Goal: Ask a question: Seek information or help from site administrators or community

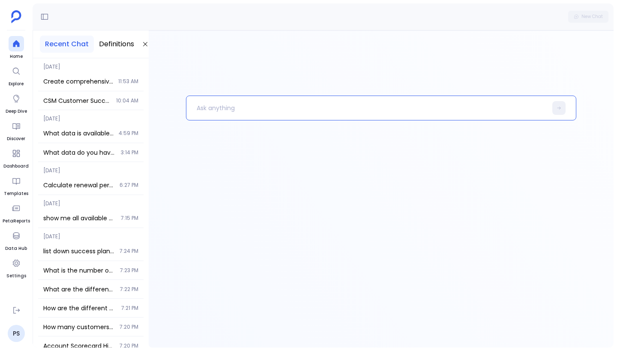
click at [268, 154] on div at bounding box center [381, 222] width 391 height 252
click at [234, 111] on p at bounding box center [366, 108] width 361 height 22
click at [125, 40] on button "Definitions" at bounding box center [116, 44] width 45 height 17
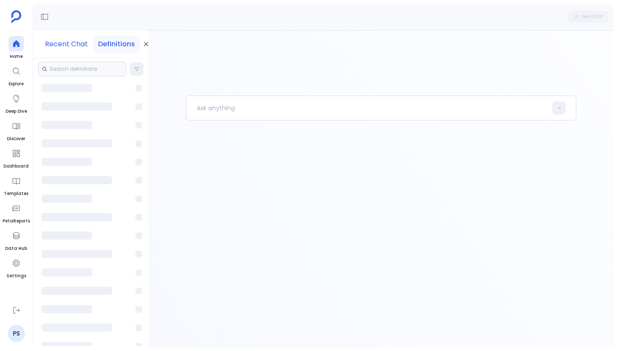
click at [78, 47] on button "Recent Chat" at bounding box center [66, 44] width 53 height 17
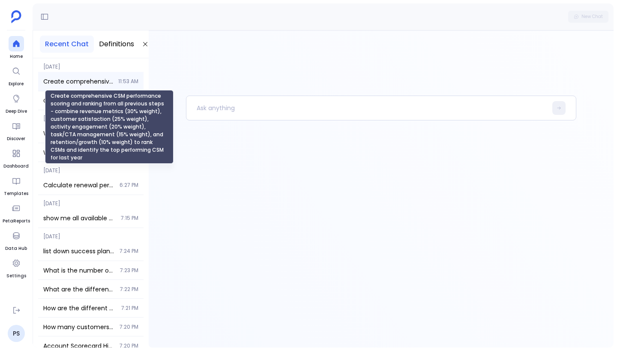
click at [91, 84] on span "Create comprehensive CSM performance scoring and ranking from all previous step…" at bounding box center [78, 81] width 70 height 9
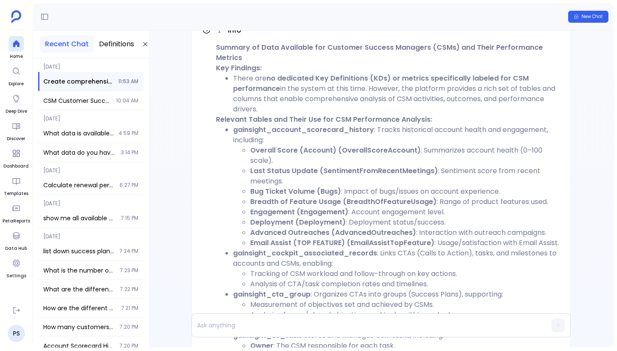
scroll to position [-2677, 0]
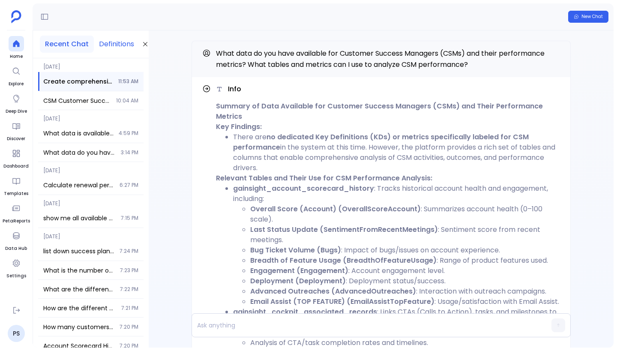
click at [109, 43] on button "Definitions" at bounding box center [116, 44] width 45 height 17
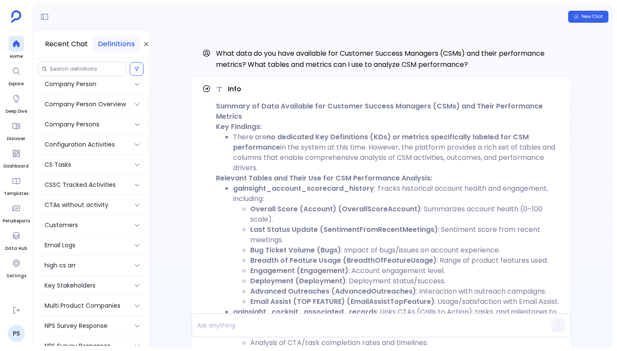
scroll to position [0, 0]
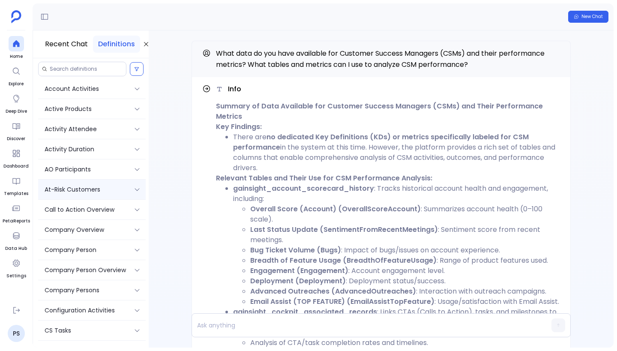
click at [109, 184] on div "At-Risk Customers" at bounding box center [92, 190] width 108 height 20
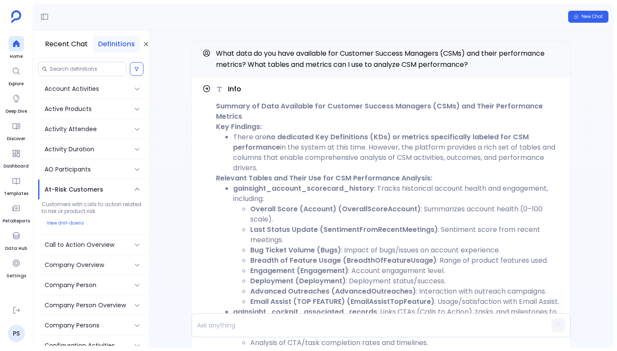
click at [96, 187] on p "At-Risk Customers" at bounding box center [74, 189] width 59 height 9
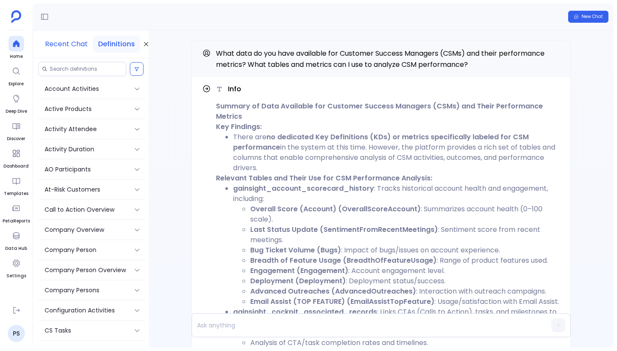
click at [73, 43] on button "Recent Chat" at bounding box center [66, 44] width 53 height 17
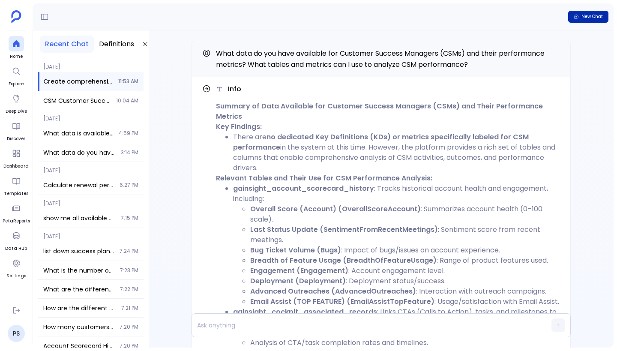
click at [589, 19] on span "New Chat" at bounding box center [592, 17] width 21 height 6
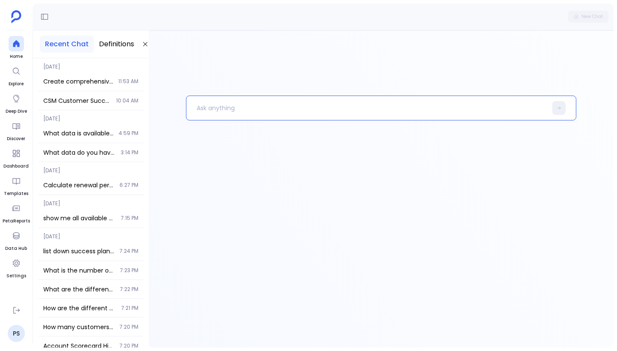
click at [309, 111] on p at bounding box center [366, 108] width 361 height 22
click at [264, 111] on p "Show me at risk customers" at bounding box center [362, 108] width 352 height 22
click at [96, 101] on span "CSM Customer Success Manager performance data tables and metrics" at bounding box center [77, 100] width 68 height 9
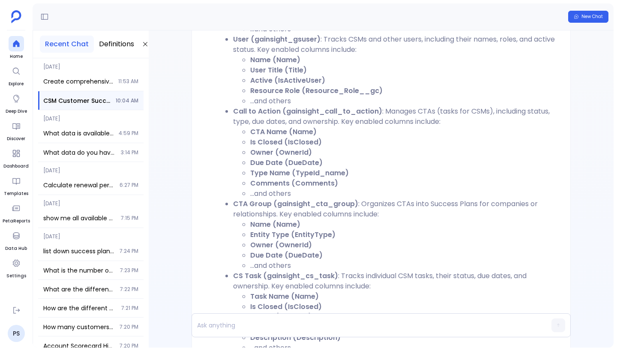
scroll to position [-647, 0]
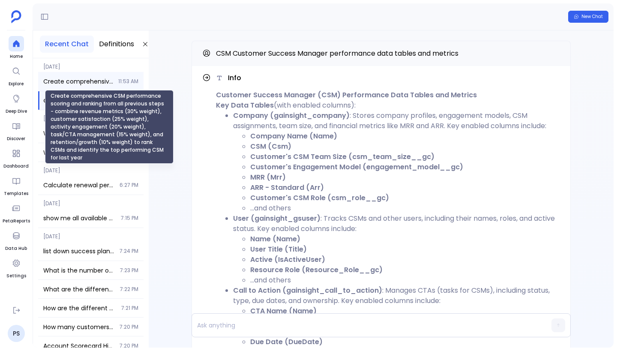
click at [94, 81] on span "Create comprehensive CSM performance scoring and ranking from all previous step…" at bounding box center [78, 81] width 70 height 9
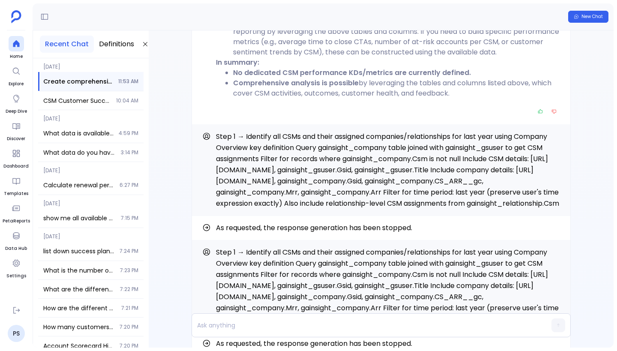
scroll to position [-1869, 0]
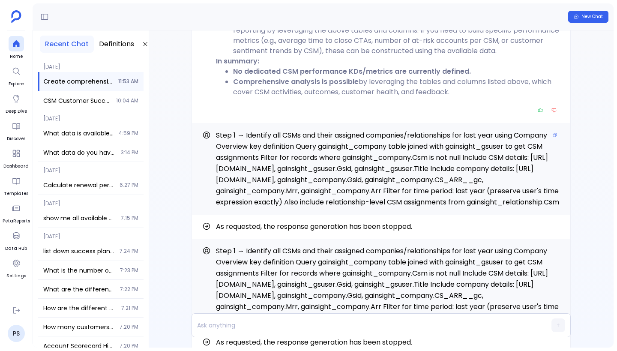
click at [307, 146] on span "Step 1 → Identify all CSMs and their assigned companies/relationships for last …" at bounding box center [387, 168] width 343 height 77
drag, startPoint x: 315, startPoint y: 192, endPoint x: 253, endPoint y: 122, distance: 92.9
click at [253, 130] on p "Step 1 → Identify all CSMs and their assigned companies/relationships for last …" at bounding box center [388, 169] width 344 height 78
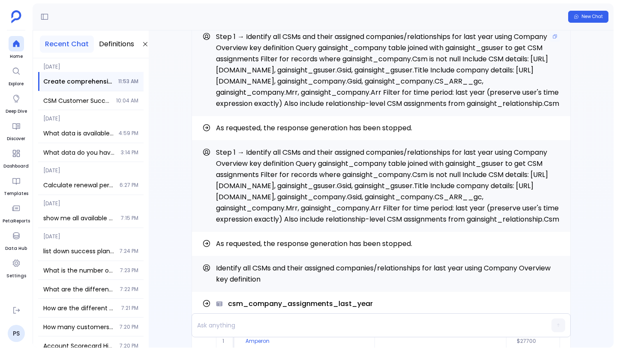
scroll to position [-1769, 0]
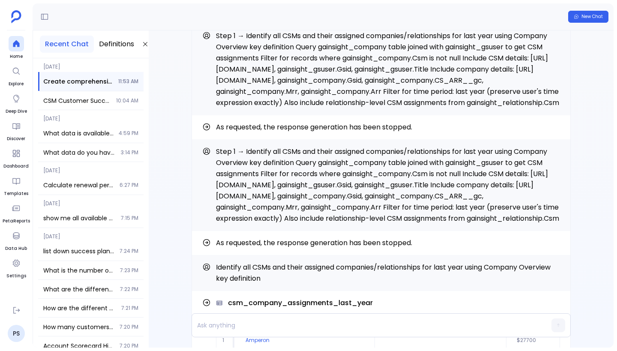
click at [316, 122] on span "As requested, the response generation has been stopped." at bounding box center [388, 127] width 344 height 10
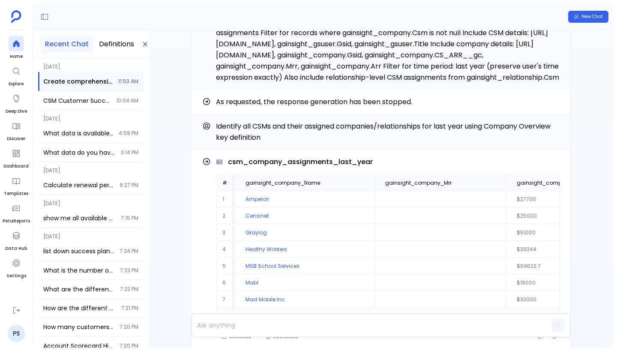
scroll to position [-1626, 0]
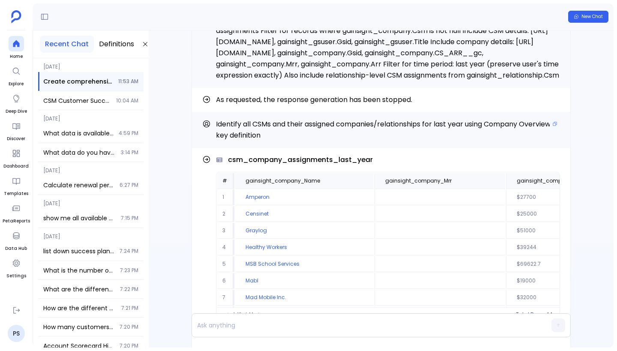
click at [301, 128] on span "Identify all CSMs and their assigned companies/relationships for last year usin…" at bounding box center [383, 129] width 335 height 21
click at [553, 123] on icon "Copy" at bounding box center [555, 124] width 4 height 4
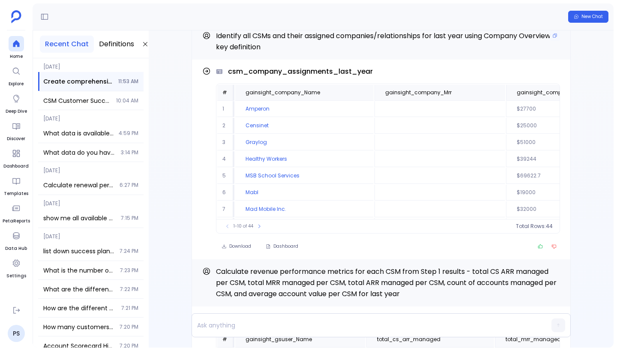
scroll to position [-1537, 0]
click at [580, 17] on button "New Chat" at bounding box center [588, 17] width 40 height 12
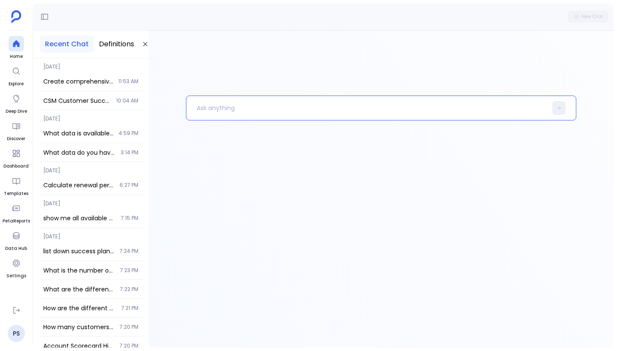
click at [303, 110] on p at bounding box center [366, 108] width 361 height 22
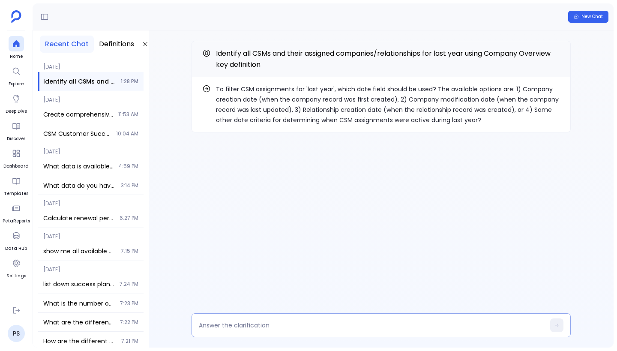
click at [296, 324] on textarea at bounding box center [372, 325] width 346 height 9
drag, startPoint x: 303, startPoint y: 110, endPoint x: 382, endPoint y: 110, distance: 78.5
click at [382, 110] on p "To filter CSM assignments for 'last year', which date field should be used? The…" at bounding box center [388, 104] width 344 height 41
copy p "Relationship creation date"
click at [263, 326] on textarea at bounding box center [372, 325] width 346 height 9
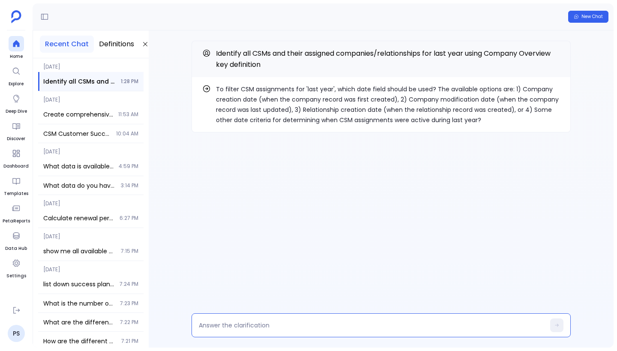
type textarea "Relationship creation date"
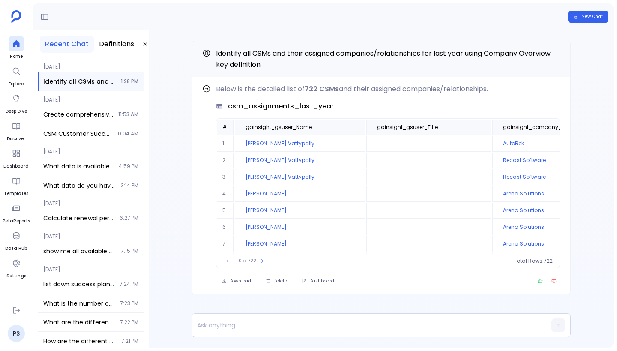
click at [187, 153] on div "Find out how Below is the detailed list of 722 CSMs and their assigned companie…" at bounding box center [381, 184] width 465 height 309
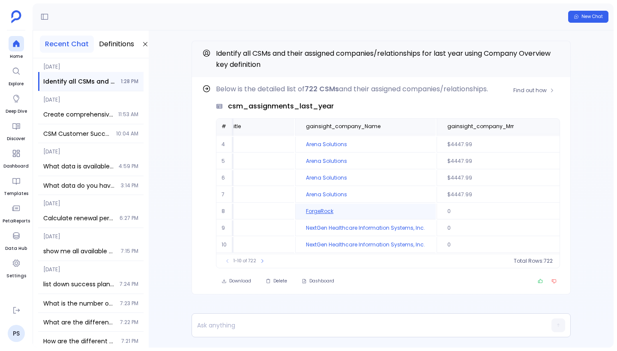
scroll to position [1, 0]
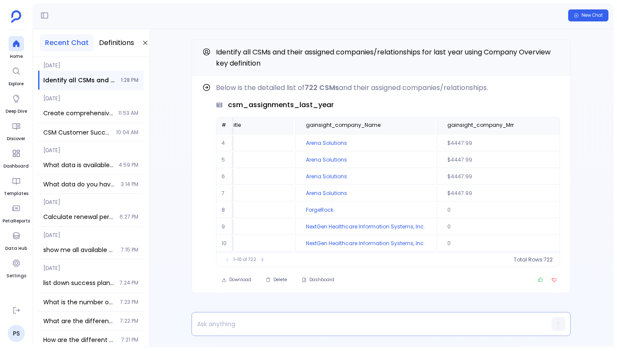
click at [307, 327] on p at bounding box center [365, 324] width 346 height 12
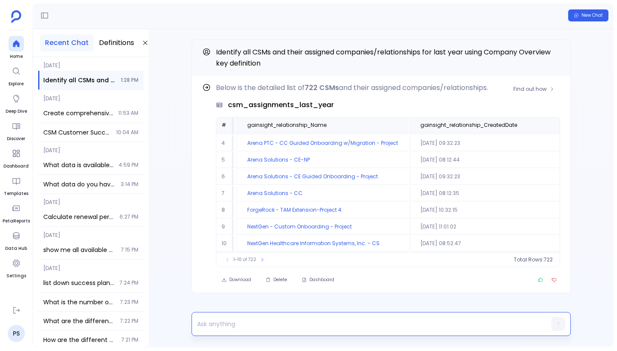
scroll to position [51, 659]
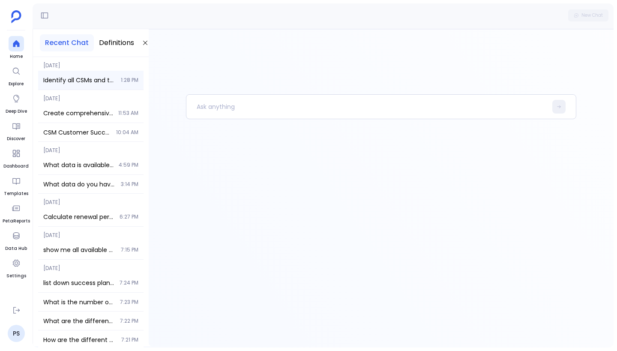
click at [86, 78] on span "Identify all CSMs and their assigned companies/relationships for last year usin…" at bounding box center [79, 80] width 72 height 9
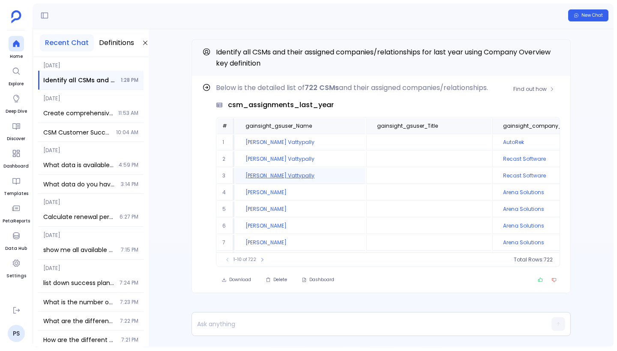
click at [274, 177] on td "[PERSON_NAME] Vattypally" at bounding box center [300, 176] width 130 height 16
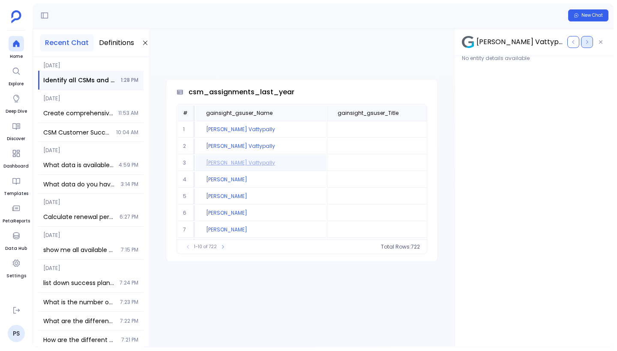
click at [586, 45] on button "button" at bounding box center [587, 42] width 12 height 12
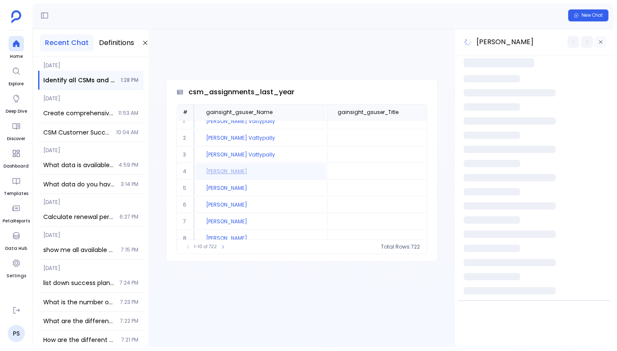
scroll to position [9, 0]
click at [601, 42] on icon "button" at bounding box center [600, 41] width 5 height 5
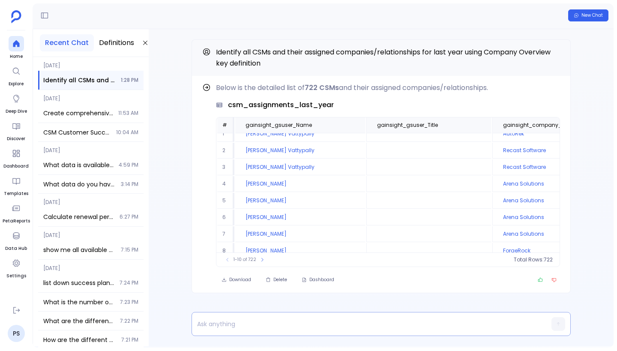
click at [253, 325] on p at bounding box center [365, 324] width 346 height 12
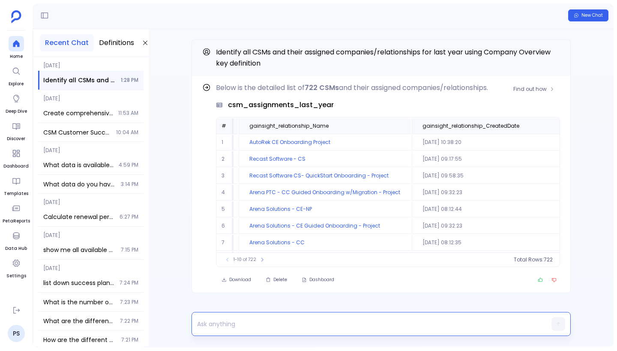
scroll to position [51, 658]
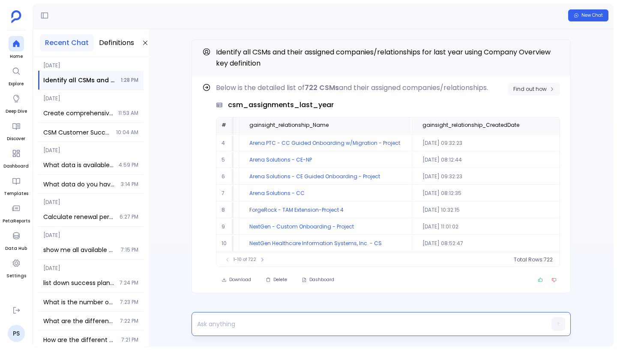
click at [540, 87] on span "Find out how" at bounding box center [530, 89] width 33 height 7
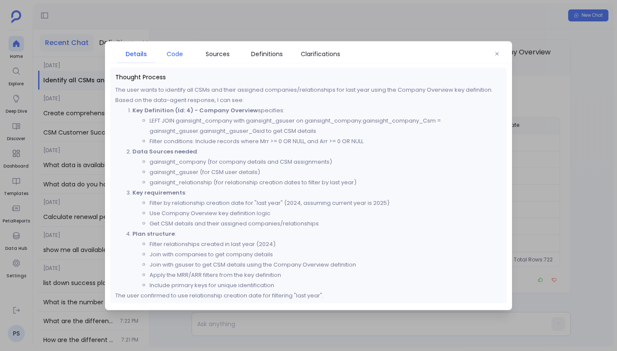
click at [183, 53] on span "Code" at bounding box center [175, 53] width 30 height 9
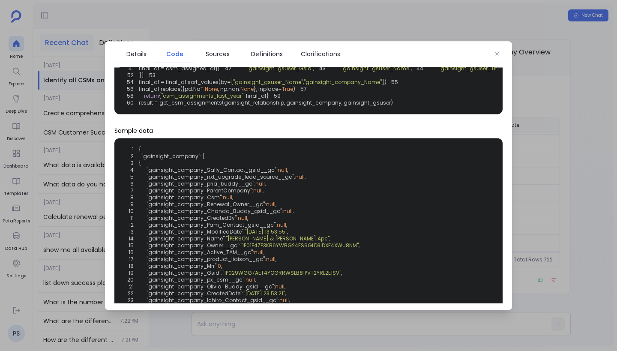
scroll to position [139, 0]
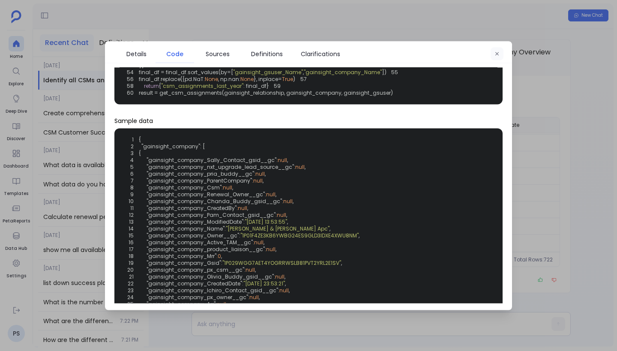
click at [498, 52] on icon "button" at bounding box center [497, 53] width 3 height 3
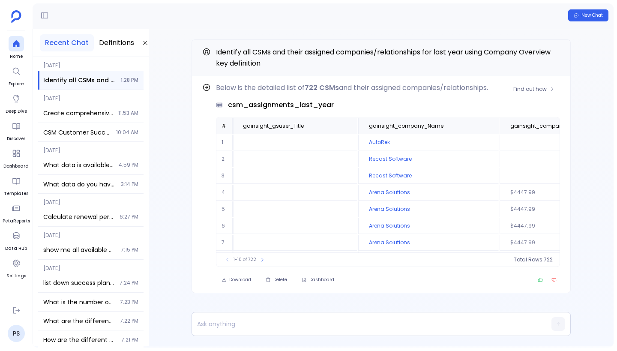
scroll to position [0, 0]
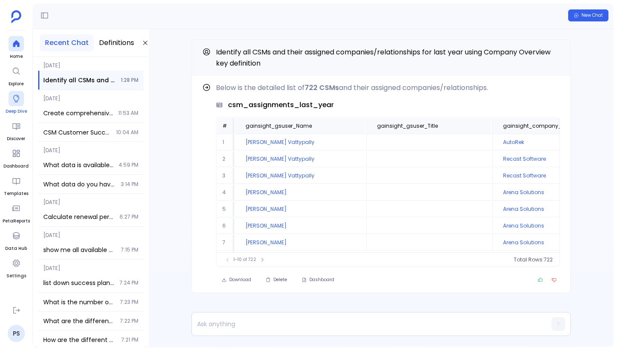
click at [15, 103] on div at bounding box center [16, 98] width 15 height 15
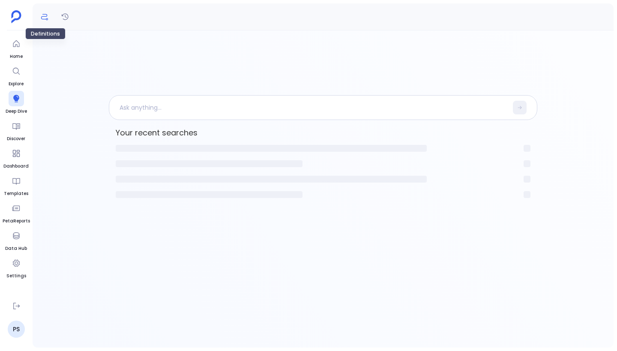
click at [46, 18] on icon "Definitions" at bounding box center [44, 16] width 9 height 9
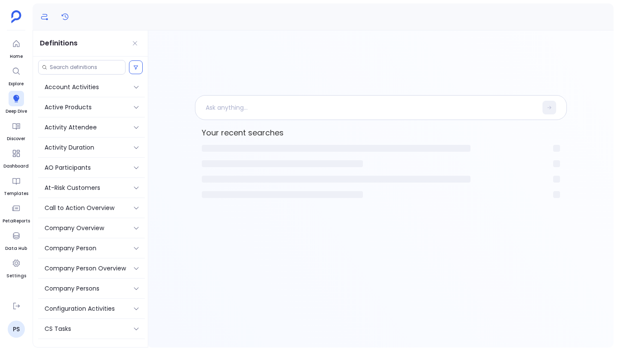
click at [64, 23] on button "History" at bounding box center [65, 17] width 14 height 14
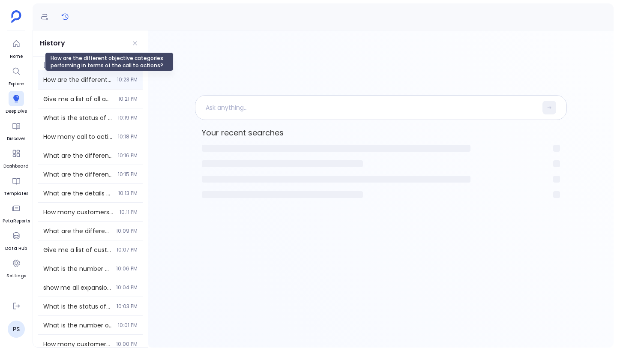
click at [99, 78] on span "How are the different objective categories performing in terms of the call to a…" at bounding box center [77, 79] width 69 height 9
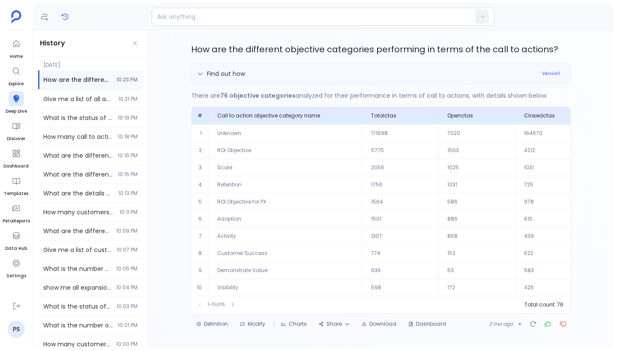
click at [322, 72] on div "Find out how" at bounding box center [367, 73] width 340 height 9
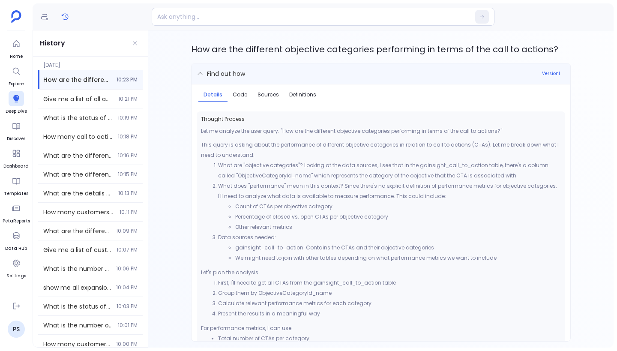
click at [322, 72] on div "Find out how" at bounding box center [367, 73] width 340 height 9
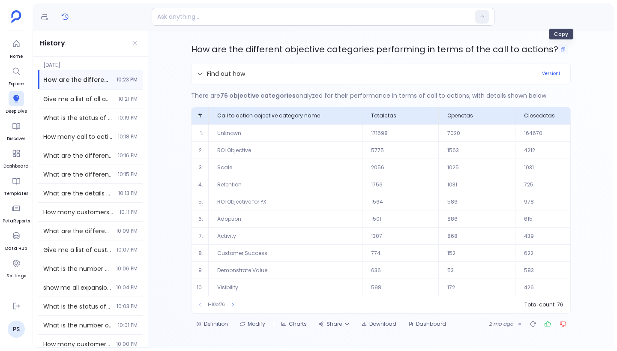
click at [563, 51] on icon "Copy" at bounding box center [563, 49] width 5 height 5
click at [269, 18] on p at bounding box center [306, 17] width 309 height 12
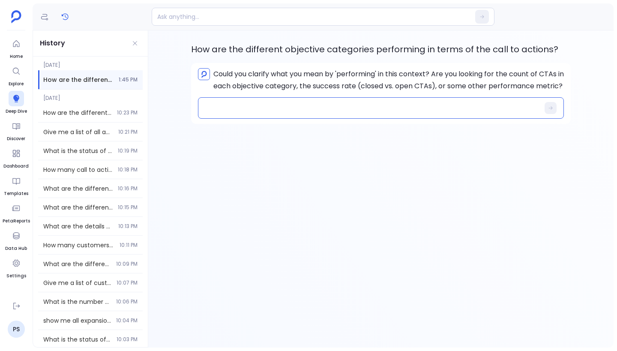
click at [307, 112] on textarea at bounding box center [375, 108] width 340 height 9
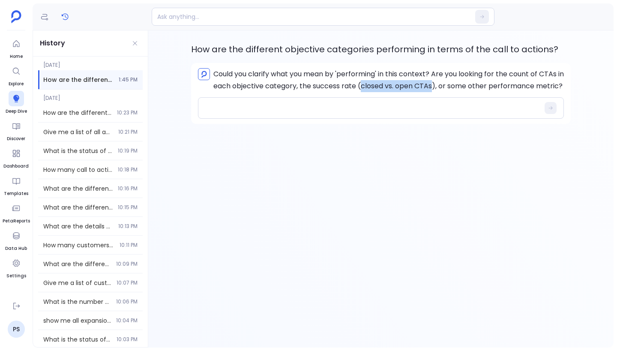
drag, startPoint x: 370, startPoint y: 87, endPoint x: 442, endPoint y: 87, distance: 71.6
click at [442, 87] on p "Could you clarify what you mean by 'performing' in this context? Are you lookin…" at bounding box center [389, 80] width 351 height 24
copy p "closed vs. open CTAs"
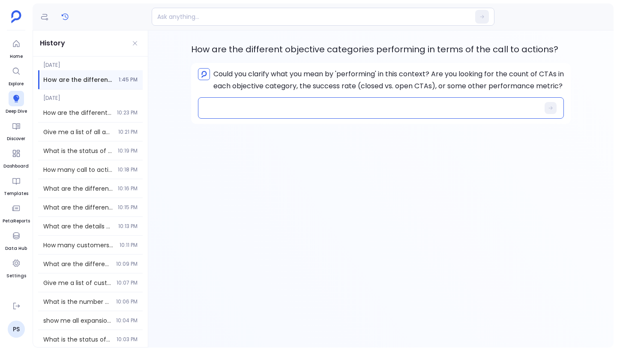
click at [343, 112] on textarea at bounding box center [375, 108] width 340 height 9
type textarea "closed vs. open CTAs"
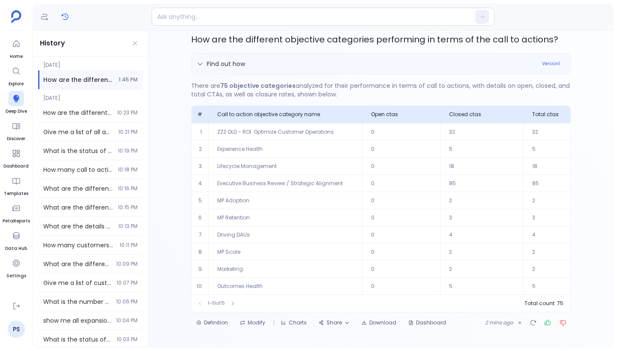
click at [380, 69] on div "Find out how Version 1" at bounding box center [381, 64] width 379 height 21
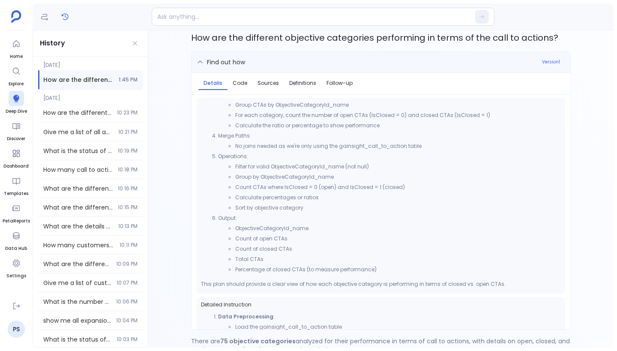
scroll to position [33, 0]
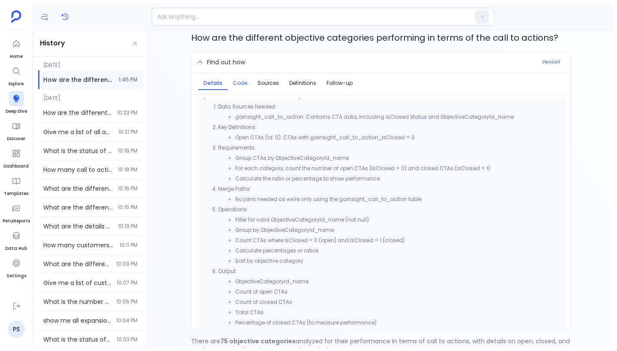
click at [237, 80] on span "Code" at bounding box center [240, 83] width 15 height 7
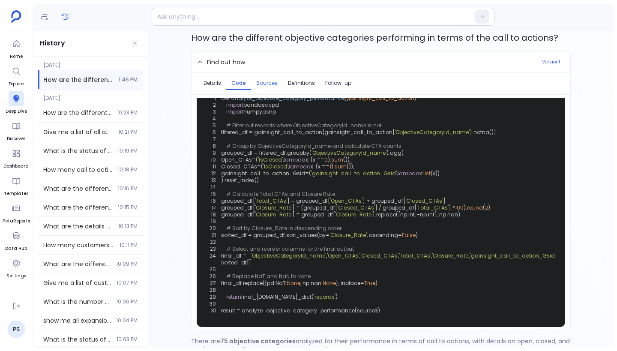
click at [265, 82] on span "Sources" at bounding box center [266, 83] width 21 height 7
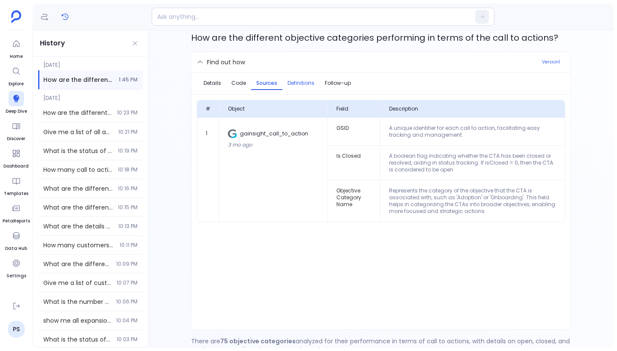
click at [295, 85] on span "Definitions" at bounding box center [301, 83] width 27 height 7
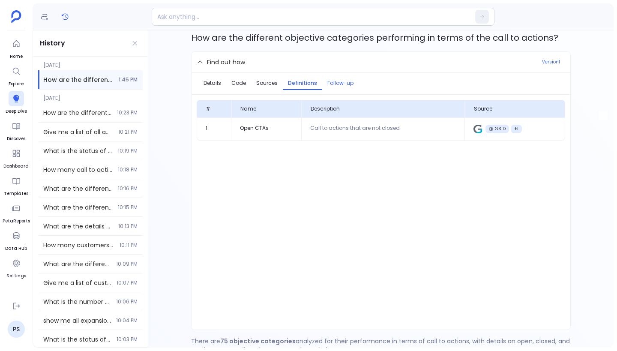
click at [330, 85] on span "Follow-up" at bounding box center [341, 83] width 26 height 7
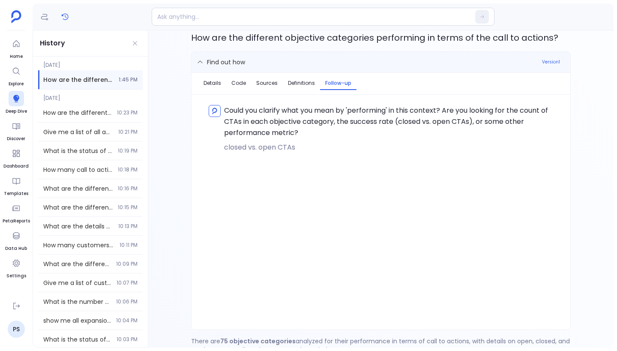
click at [211, 64] on span "Find out how" at bounding box center [226, 62] width 38 height 9
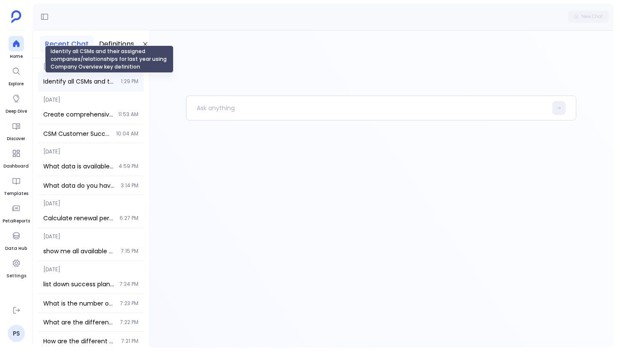
click at [101, 82] on span "Identify all CSMs and their assigned companies/relationships for last year usin…" at bounding box center [79, 81] width 72 height 9
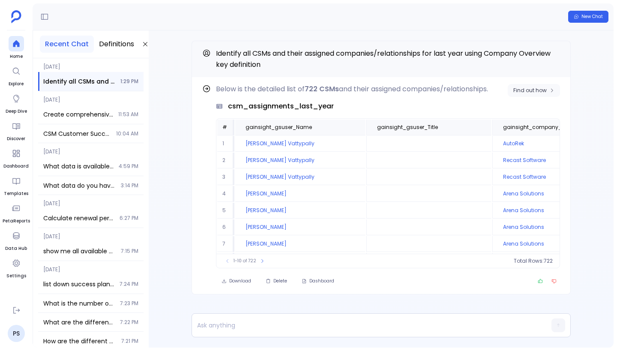
click at [541, 93] on span "Find out how" at bounding box center [530, 90] width 33 height 7
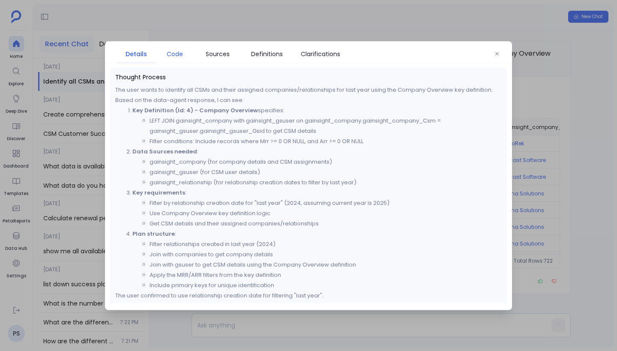
click at [179, 58] on span "Code" at bounding box center [175, 53] width 16 height 9
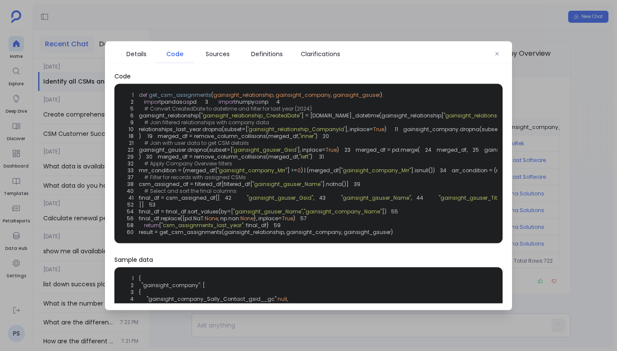
click at [243, 66] on div "Details Code Sources Definitions Clarifications Code 1 def get_csm_assignments …" at bounding box center [308, 175] width 407 height 269
click at [218, 54] on span "Sources" at bounding box center [218, 53] width 24 height 9
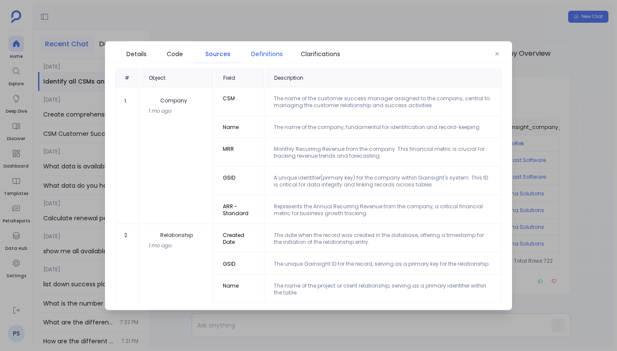
click at [269, 51] on span "Definitions" at bounding box center [267, 53] width 32 height 9
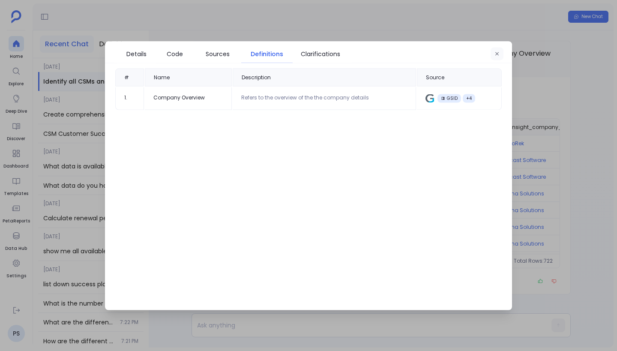
click at [497, 55] on icon "button" at bounding box center [497, 53] width 5 height 5
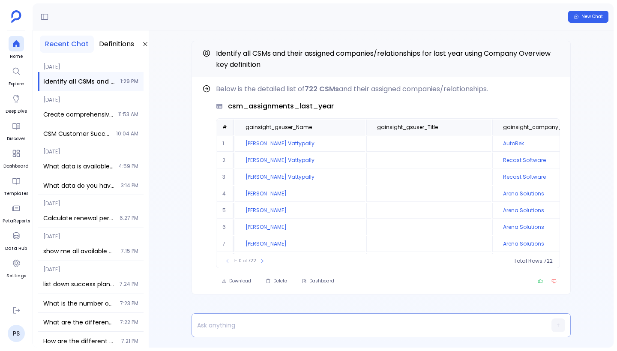
click at [257, 330] on p at bounding box center [365, 325] width 346 height 12
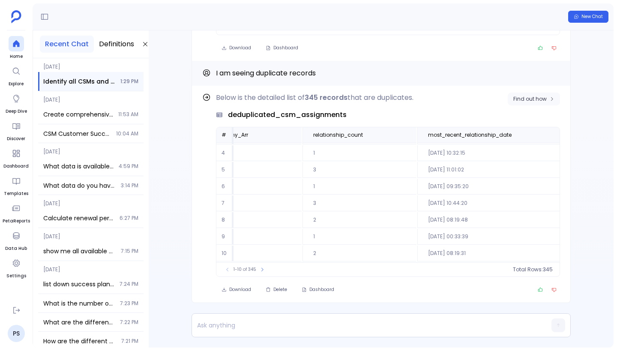
click at [532, 96] on span "Find out how" at bounding box center [530, 99] width 33 height 7
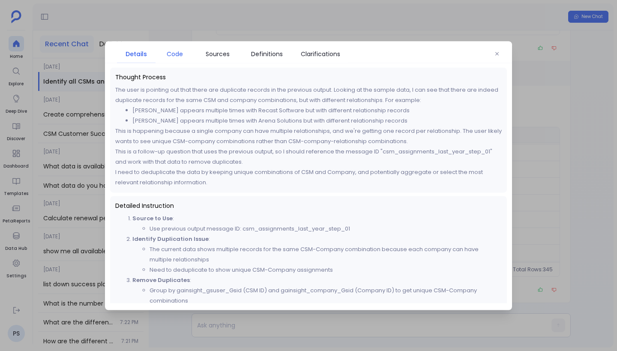
click at [178, 54] on span "Code" at bounding box center [175, 53] width 16 height 9
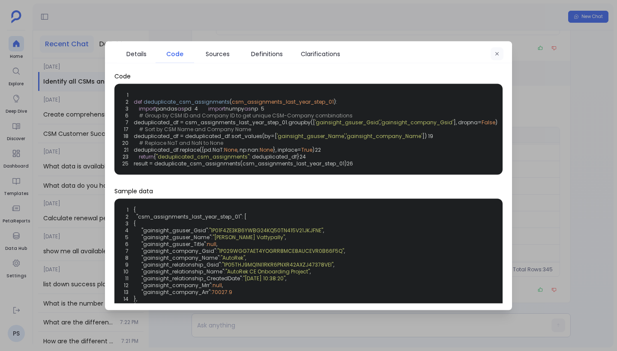
click at [499, 52] on icon "button" at bounding box center [497, 53] width 5 height 5
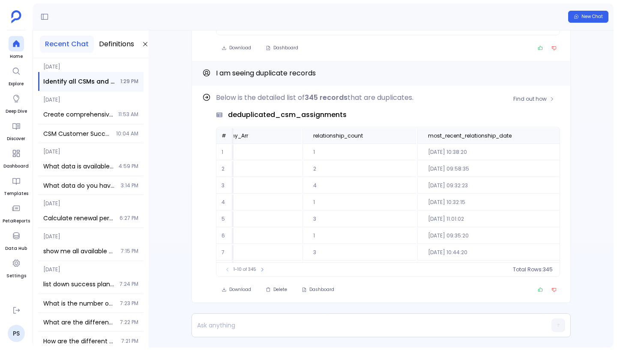
scroll to position [-233, 0]
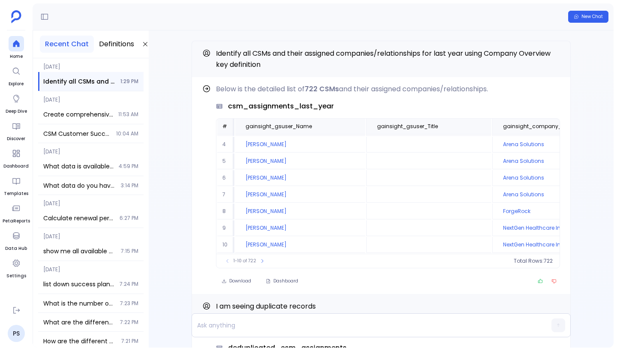
click at [171, 204] on div "Find out how Below is the detailed list of 345 records that are duplicates. ded…" at bounding box center [381, 188] width 465 height 317
